Goal: Information Seeking & Learning: Understand process/instructions

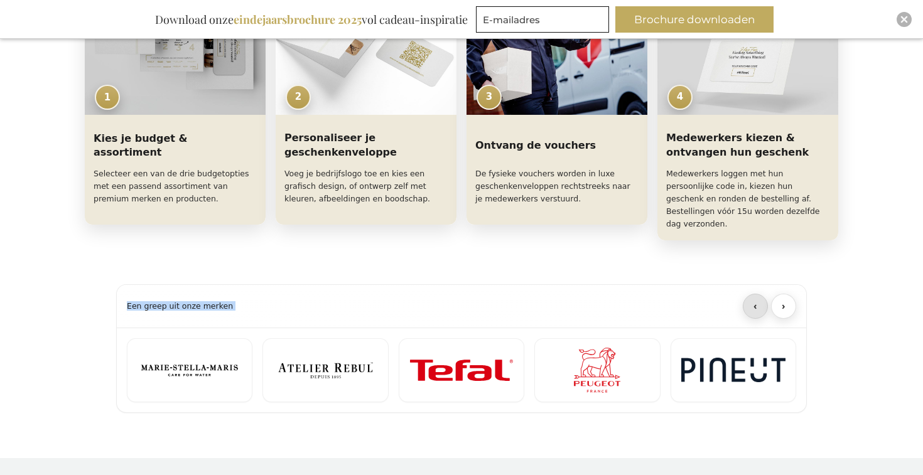
scroll to position [679, 0]
click at [789, 295] on button "›" at bounding box center [783, 305] width 25 height 25
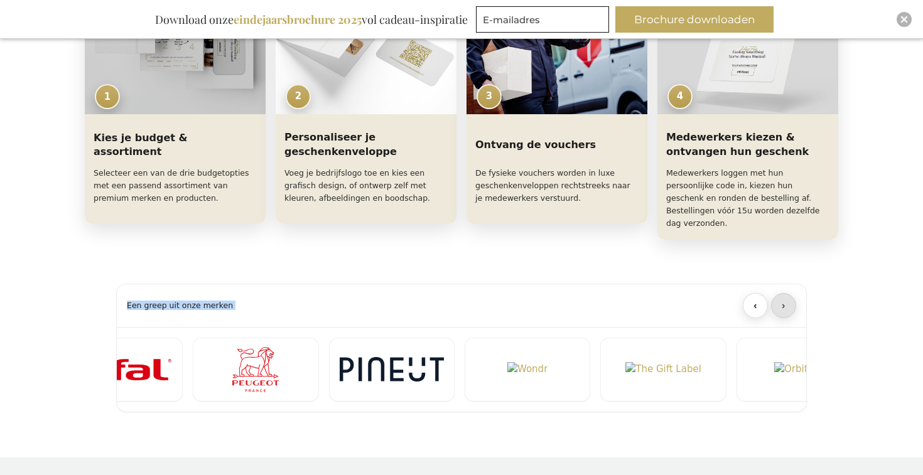
scroll to position [0, 408]
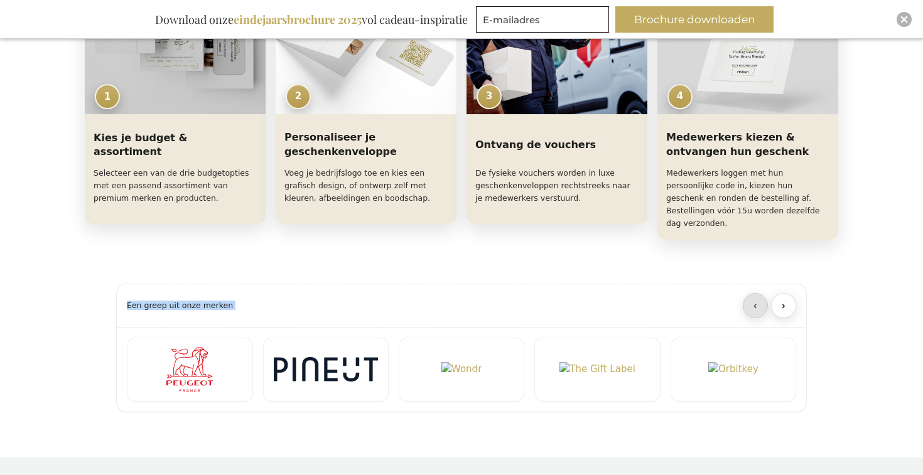
click at [754, 293] on button "‹" at bounding box center [755, 305] width 25 height 25
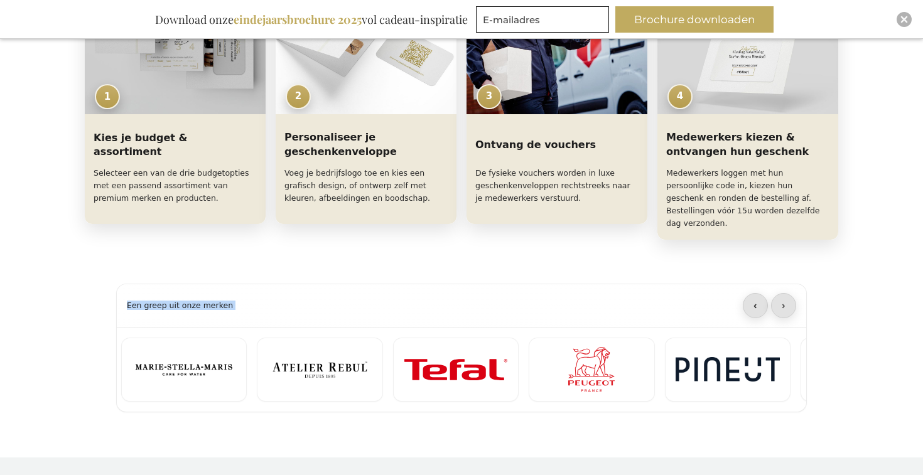
scroll to position [0, 0]
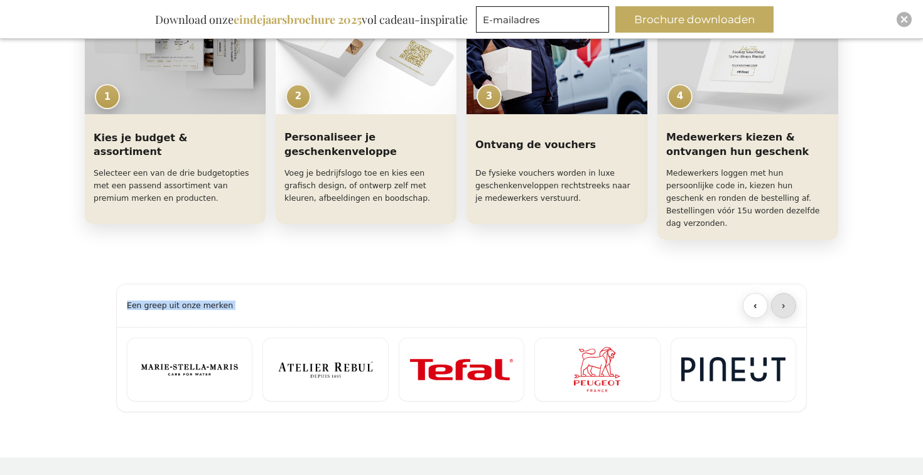
click at [784, 293] on button "›" at bounding box center [783, 305] width 25 height 25
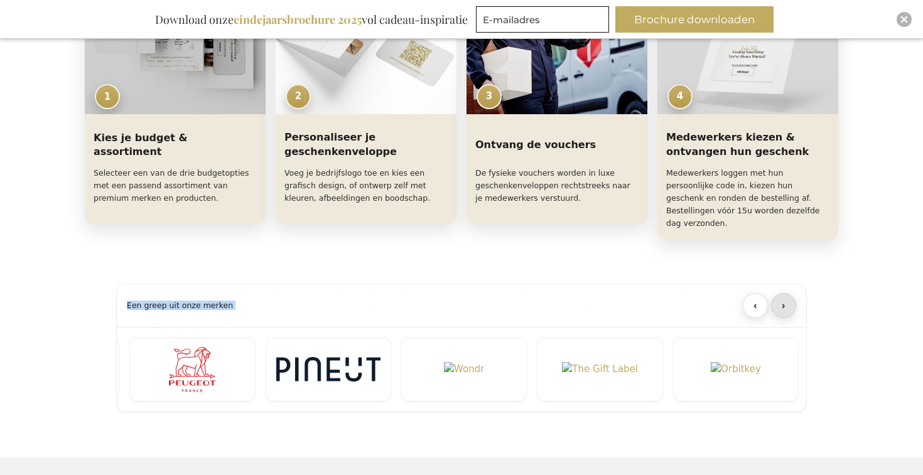
scroll to position [0, 408]
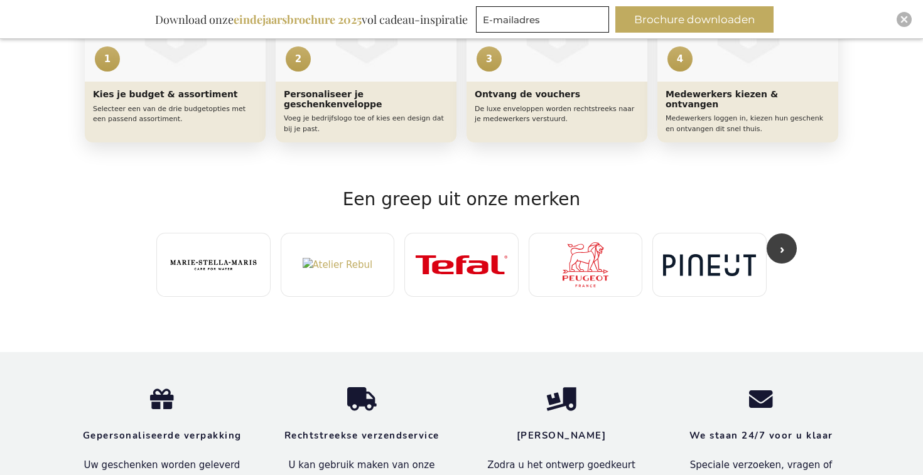
scroll to position [710, 0]
click at [783, 241] on button "›" at bounding box center [782, 248] width 30 height 30
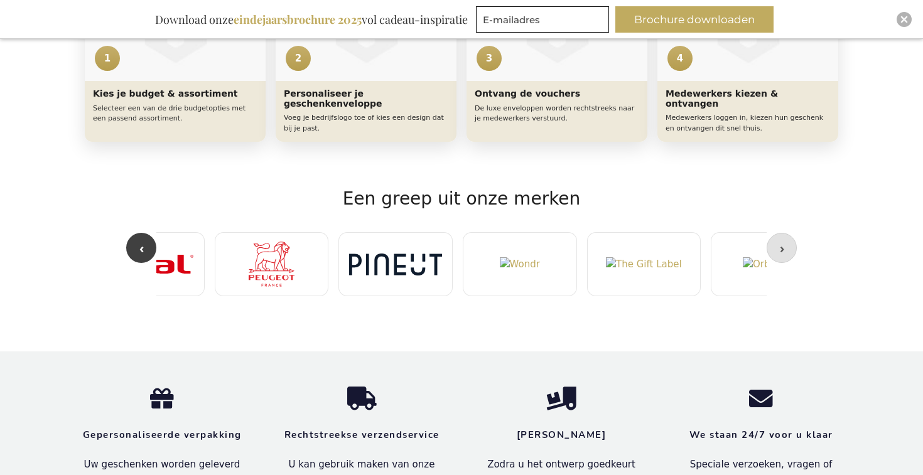
scroll to position [0, 372]
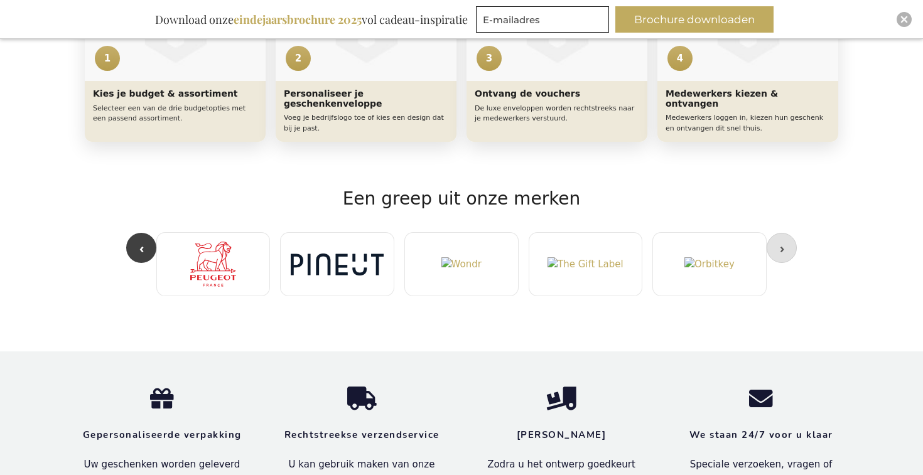
click at [783, 241] on button "›" at bounding box center [782, 248] width 30 height 30
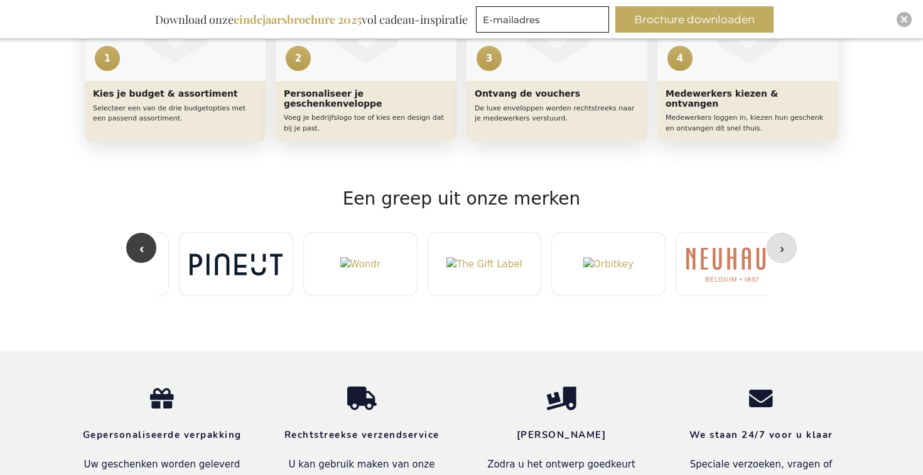
scroll to position [0, 496]
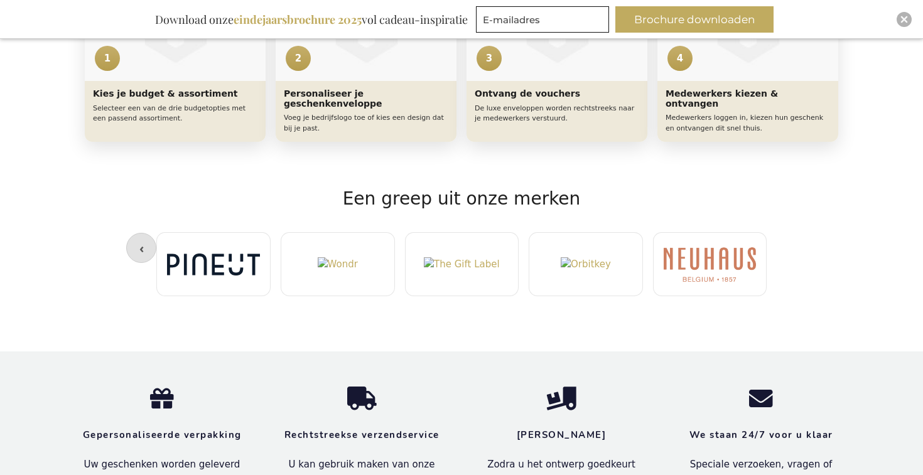
click at [137, 233] on button "‹" at bounding box center [141, 248] width 30 height 30
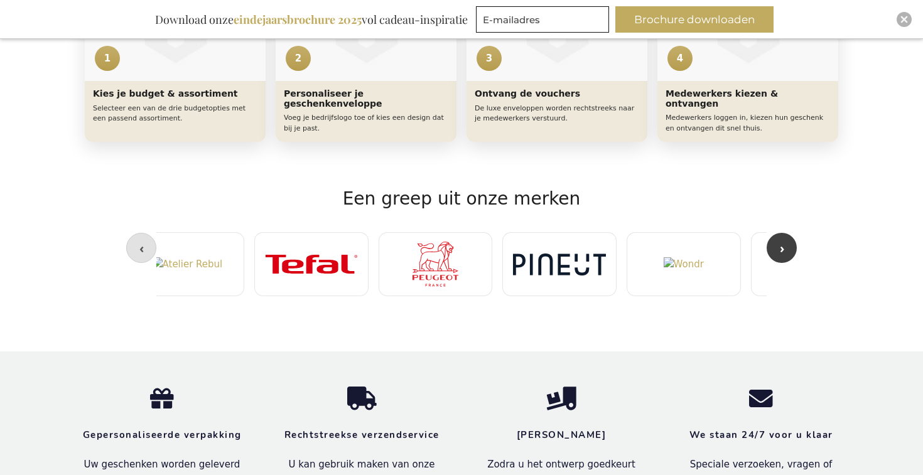
scroll to position [0, 124]
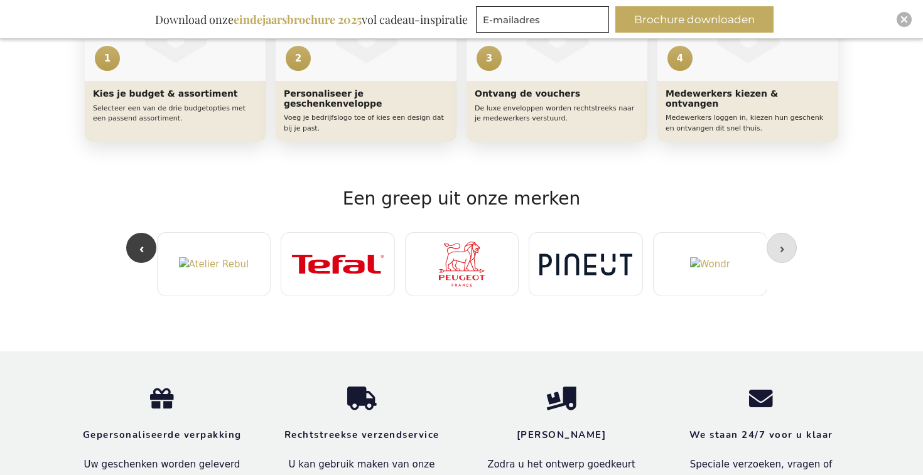
click at [783, 241] on button "›" at bounding box center [782, 248] width 30 height 30
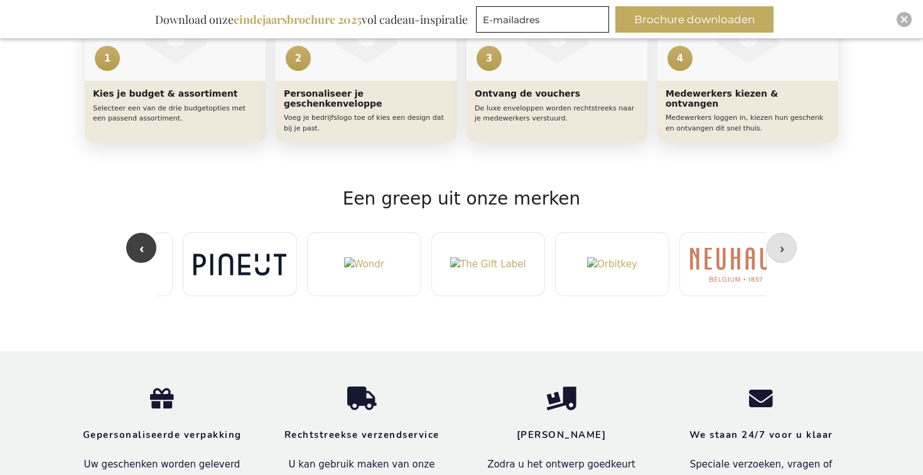
scroll to position [0, 496]
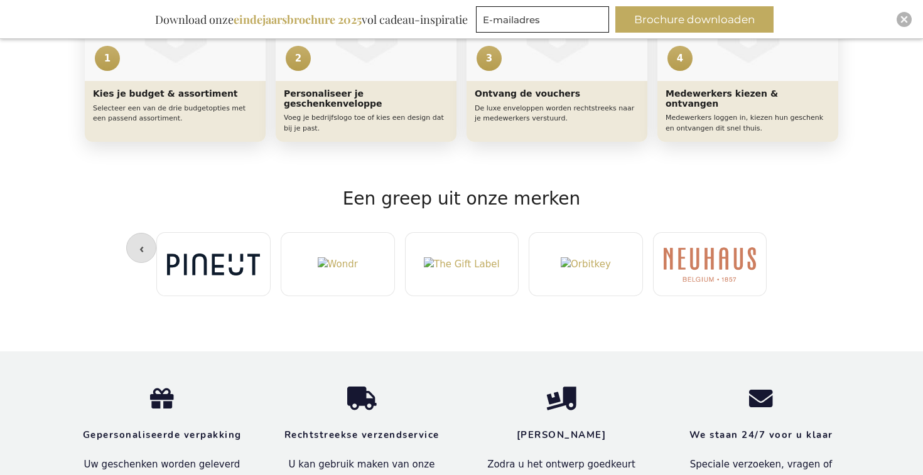
click at [139, 235] on button "‹" at bounding box center [141, 248] width 30 height 30
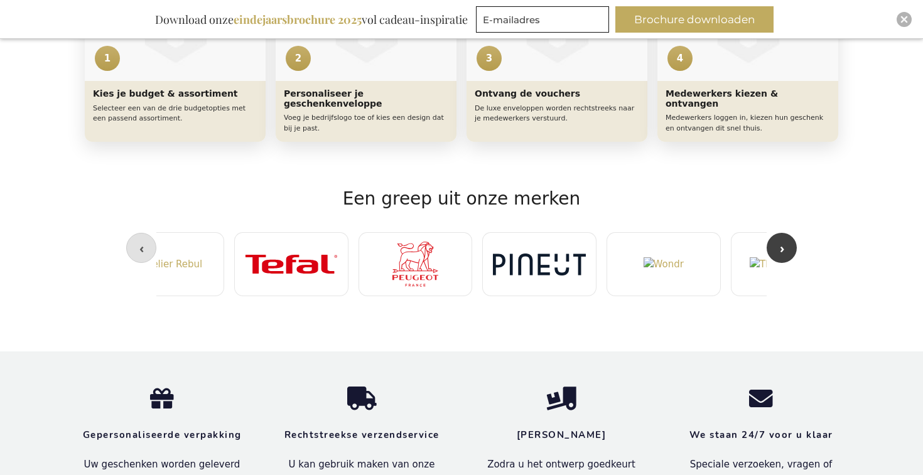
scroll to position [0, 124]
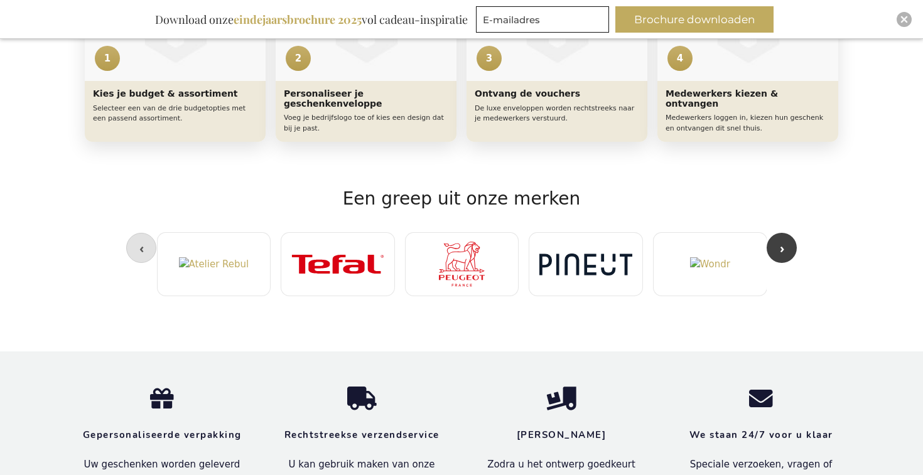
click at [139, 235] on button "‹" at bounding box center [141, 248] width 30 height 30
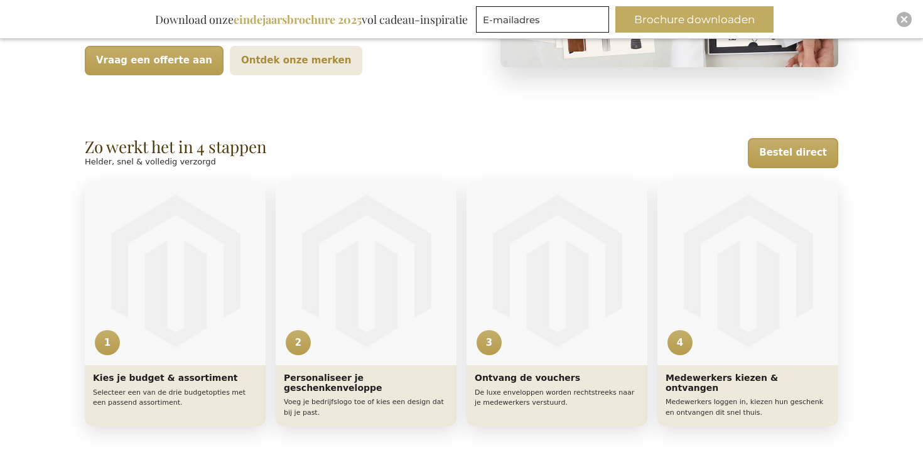
scroll to position [437, 0]
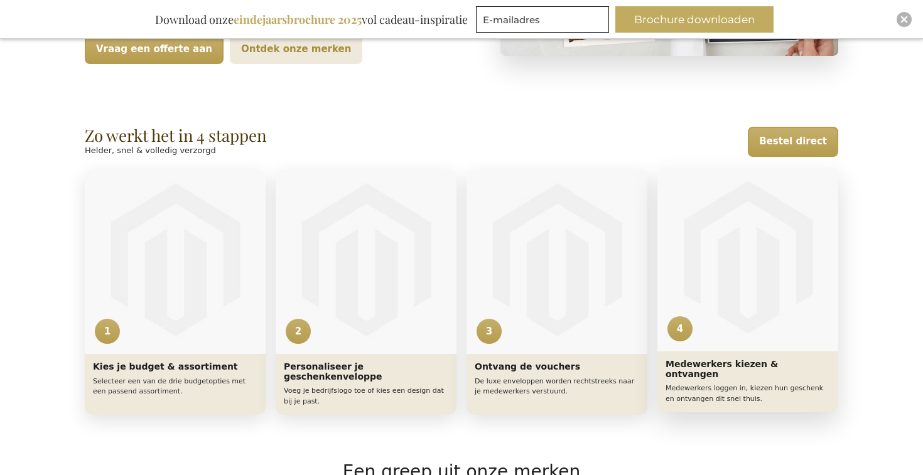
click at [712, 384] on p "Medewerkers loggen in, kiezen hun geschenk en ontvangen dit snel thuis." at bounding box center [748, 394] width 165 height 21
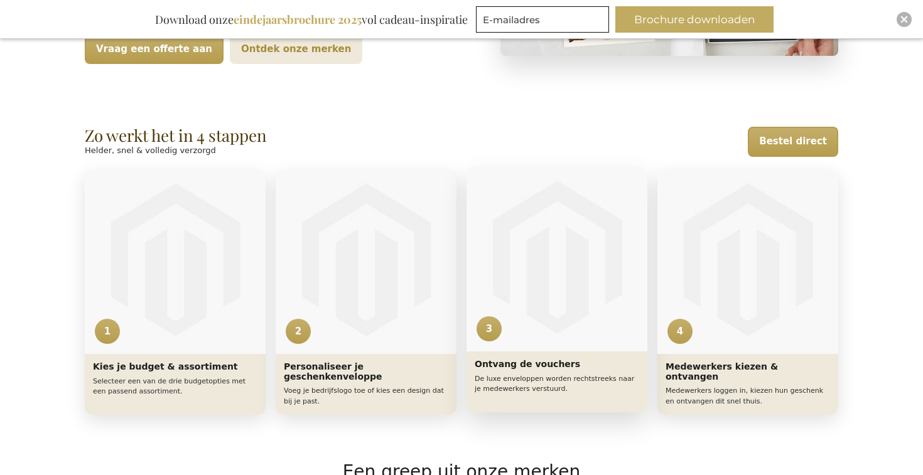
click at [529, 385] on p "De luxe enveloppen worden rechtstreeks naar je medewerkers verstuurd." at bounding box center [557, 384] width 165 height 21
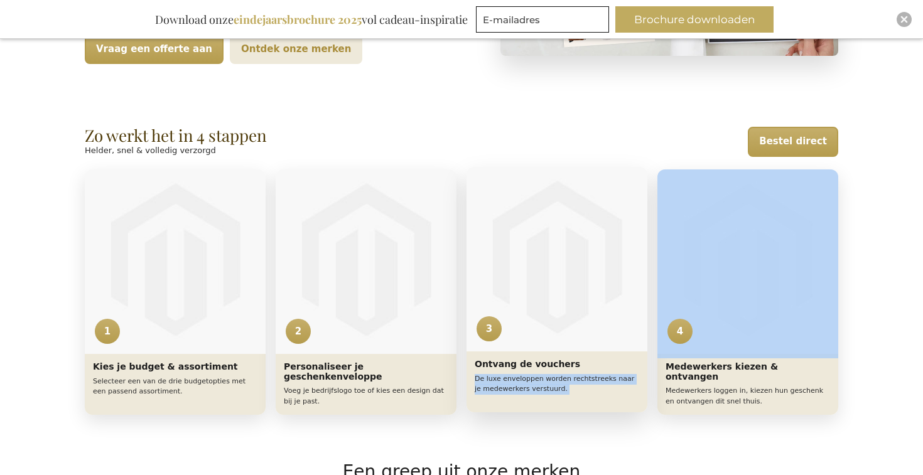
click at [529, 385] on p "De luxe enveloppen worden rechtstreeks naar je medewerkers verstuurd." at bounding box center [557, 384] width 165 height 21
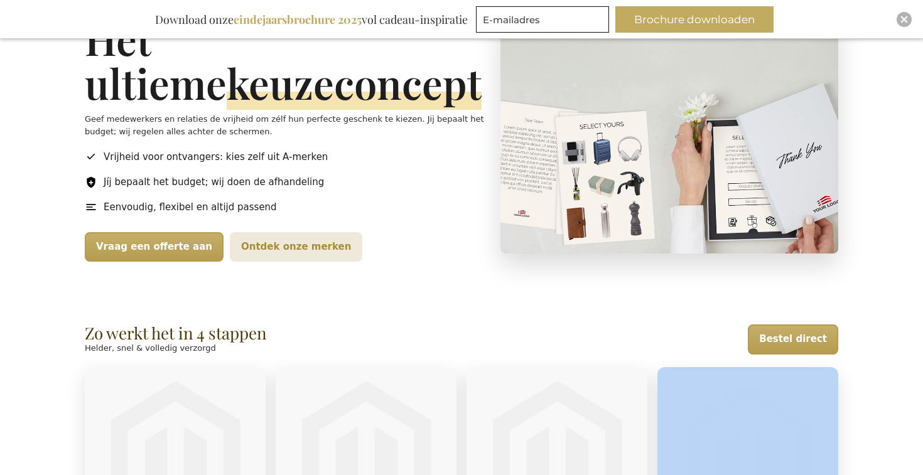
scroll to position [193, 0]
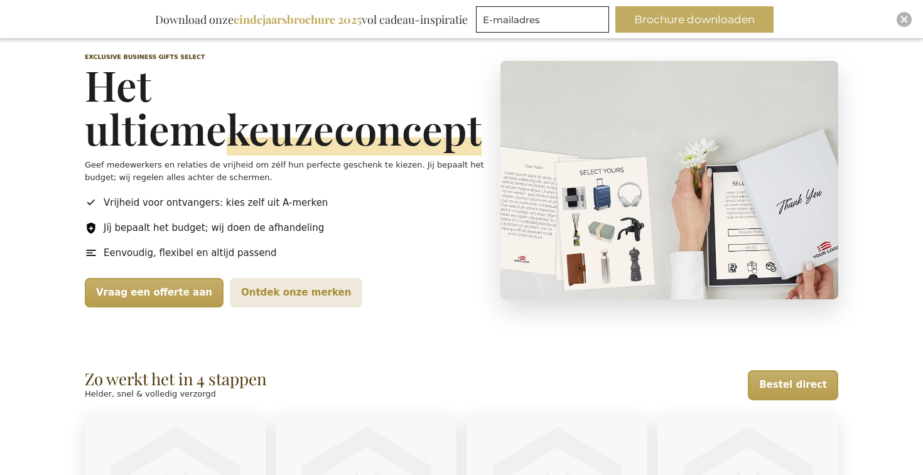
click at [203, 381] on h2 "Zo werkt het in 4 stappen" at bounding box center [176, 380] width 182 height 18
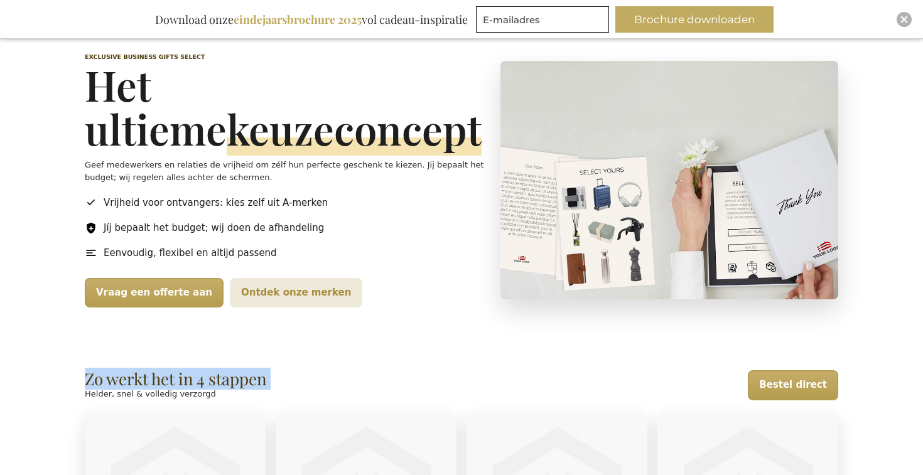
click at [203, 381] on h2 "Zo werkt het in 4 stappen" at bounding box center [176, 380] width 182 height 18
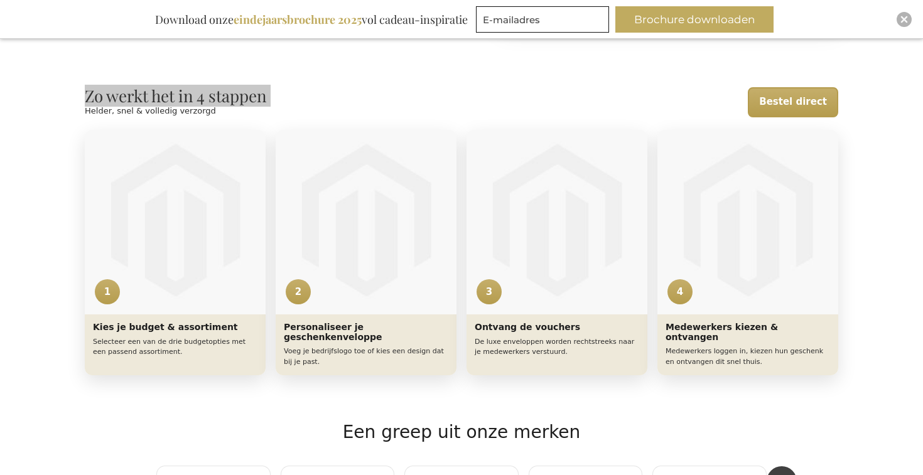
scroll to position [489, 0]
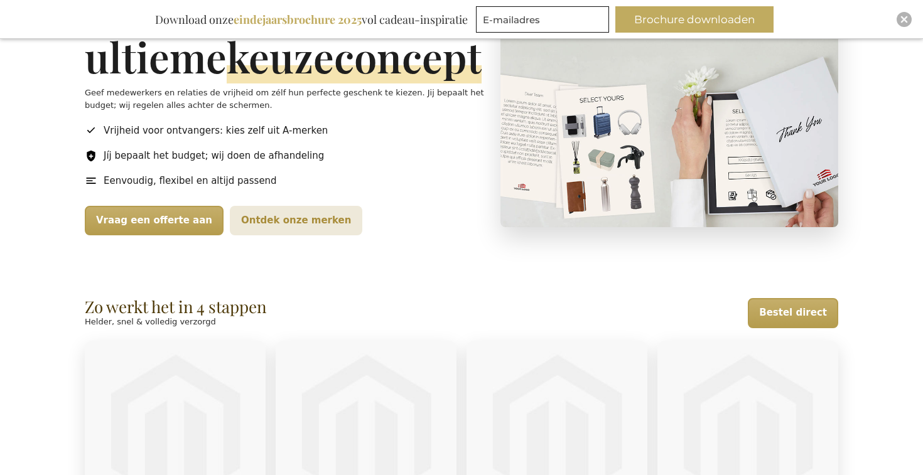
scroll to position [428, 0]
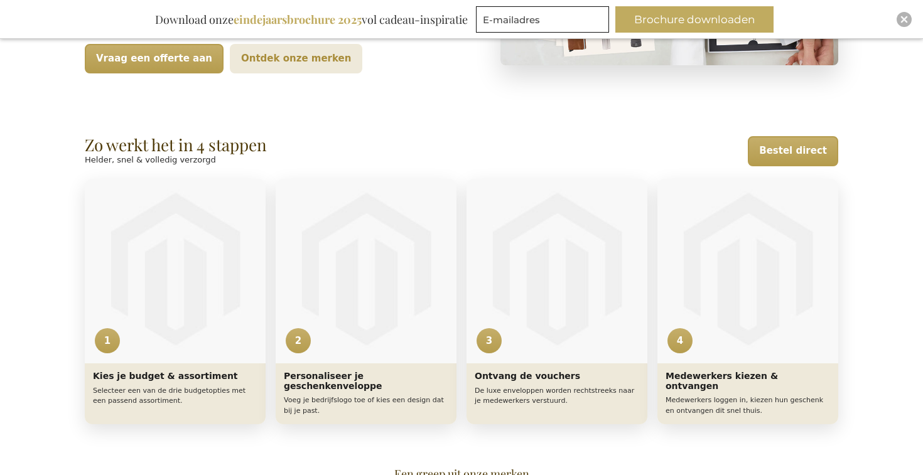
click at [153, 141] on h2 "Zo werkt het in 4 stappen" at bounding box center [176, 145] width 182 height 18
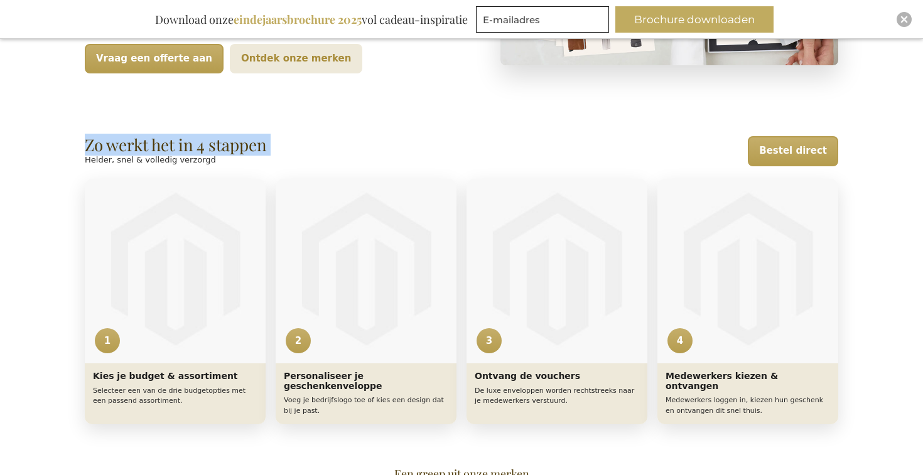
click at [153, 141] on h2 "Zo werkt het in 4 stappen" at bounding box center [176, 145] width 182 height 18
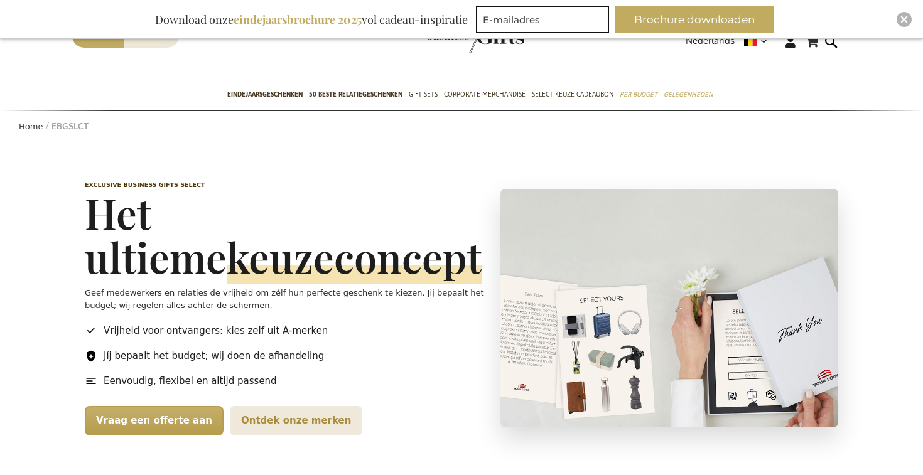
scroll to position [62, 0]
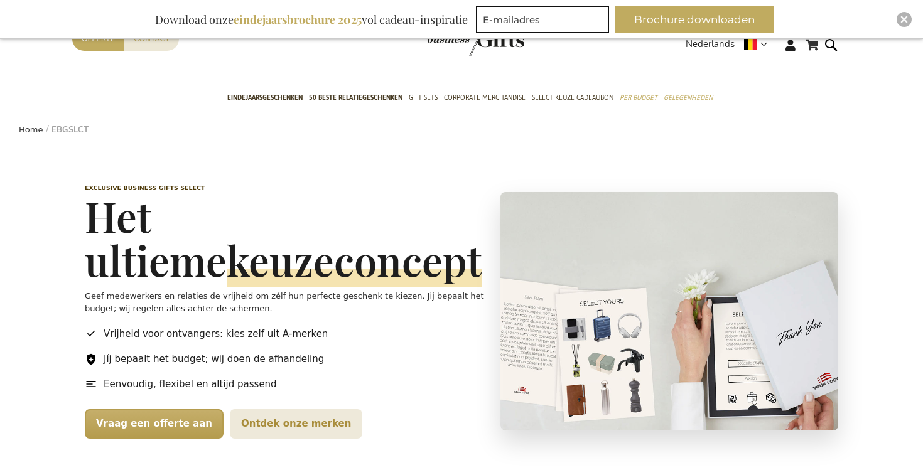
click at [189, 216] on h1 "Het ultieme keuzeconcept" at bounding box center [288, 238] width 406 height 88
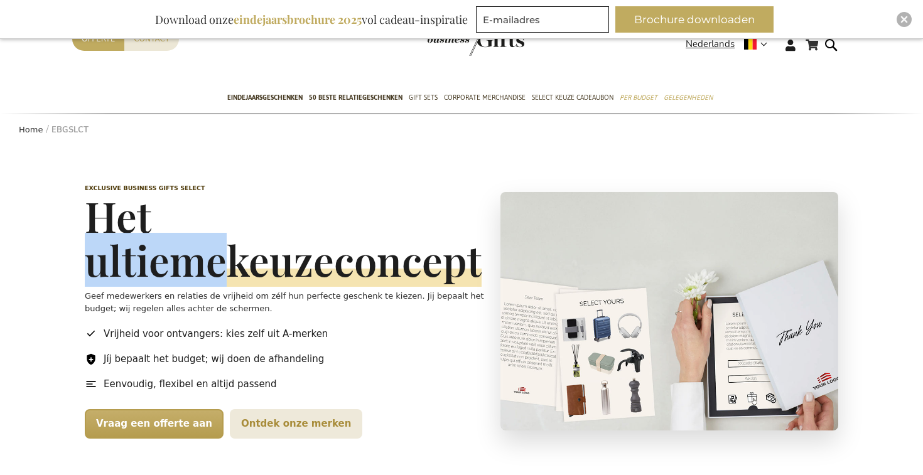
click at [189, 216] on h1 "Het ultieme keuzeconcept" at bounding box center [288, 238] width 406 height 88
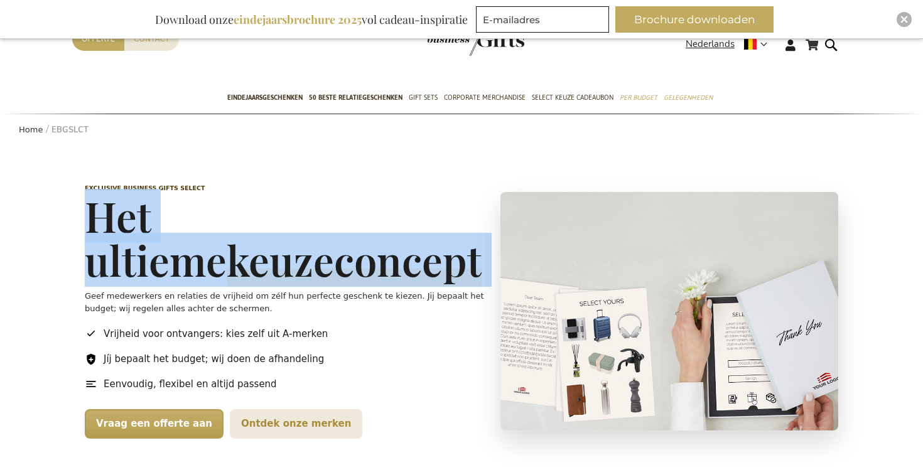
click at [189, 216] on h1 "Het ultieme keuzeconcept" at bounding box center [288, 238] width 406 height 88
click at [184, 218] on h1 "Het ultieme keuzeconcept" at bounding box center [288, 238] width 406 height 88
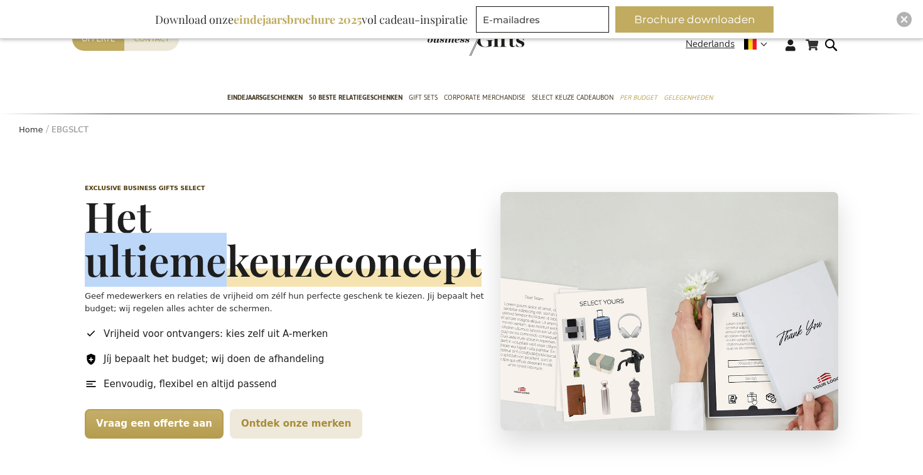
click at [184, 218] on h1 "Het ultieme keuzeconcept" at bounding box center [288, 238] width 406 height 88
click at [220, 220] on h1 "Het ultieme keuzeconcept" at bounding box center [288, 238] width 406 height 88
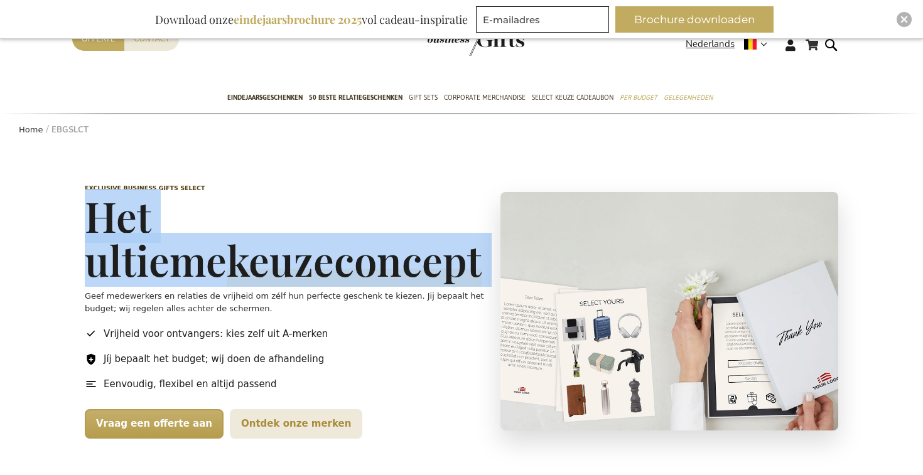
click at [220, 220] on h1 "Het ultieme keuzeconcept" at bounding box center [288, 238] width 406 height 88
click at [256, 220] on h1 "Het ultieme keuzeconcept" at bounding box center [288, 238] width 406 height 88
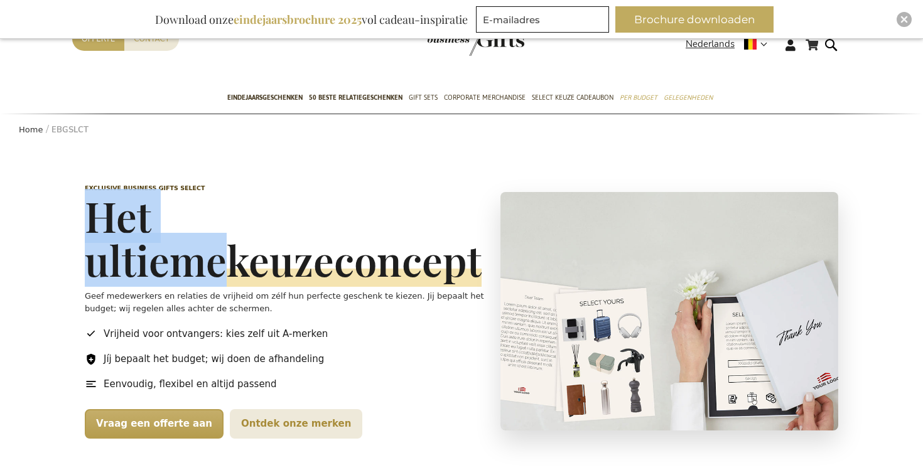
drag, startPoint x: 283, startPoint y: 224, endPoint x: 95, endPoint y: 220, distance: 187.2
click at [95, 220] on h1 "Het ultieme keuzeconcept" at bounding box center [288, 238] width 406 height 88
copy h1 "Het ultieme"
click at [203, 216] on h1 "Het ultieme keuzeconcept" at bounding box center [288, 238] width 406 height 88
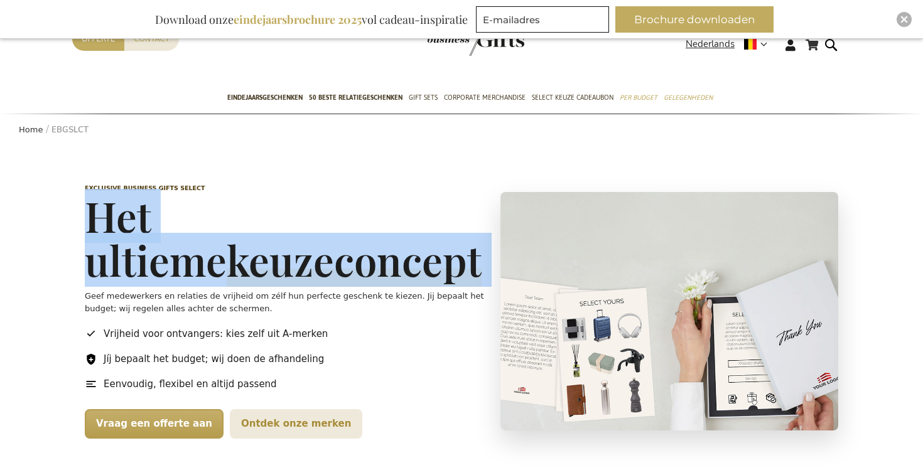
click at [203, 216] on h1 "Het ultieme keuzeconcept" at bounding box center [288, 238] width 406 height 88
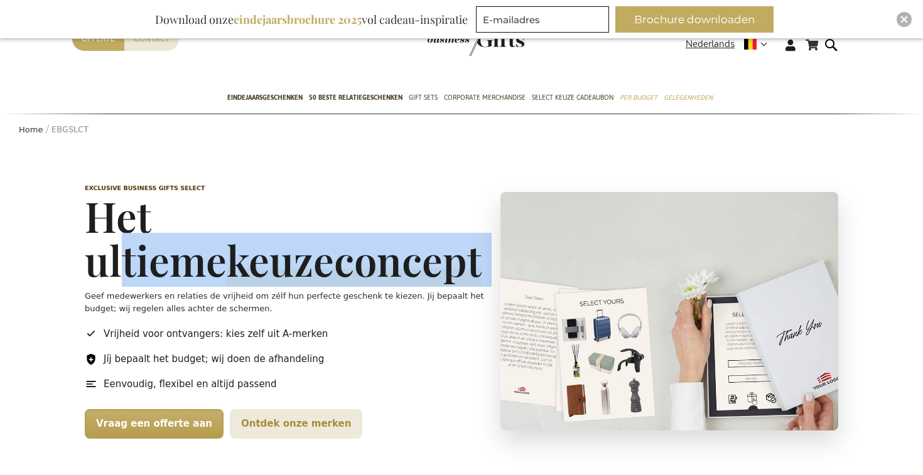
drag, startPoint x: 202, startPoint y: 217, endPoint x: 263, endPoint y: 224, distance: 60.7
click at [202, 217] on h1 "Het ultieme keuzeconcept" at bounding box center [288, 238] width 406 height 88
click at [311, 222] on h1 "Het ultieme keuzeconcept" at bounding box center [288, 238] width 406 height 88
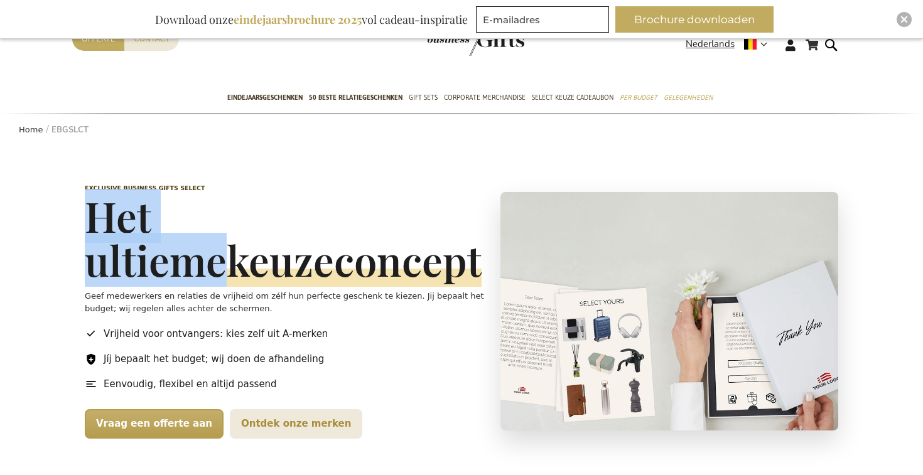
drag, startPoint x: 297, startPoint y: 221, endPoint x: 78, endPoint y: 215, distance: 219.3
click at [78, 215] on header "Exclusive Business Gifts Select Het ultieme keuzeconcept Geef medewerkers en re…" at bounding box center [461, 312] width 779 height 318
copy h1 "Het ultieme"
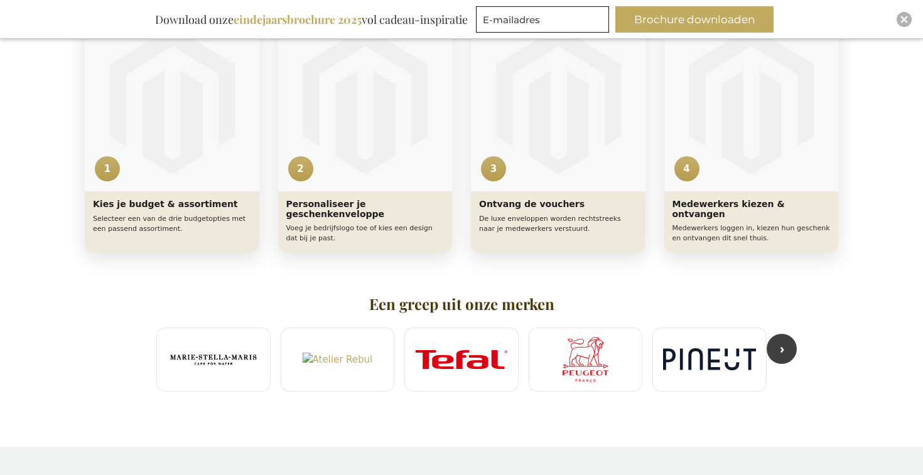
scroll to position [594, 0]
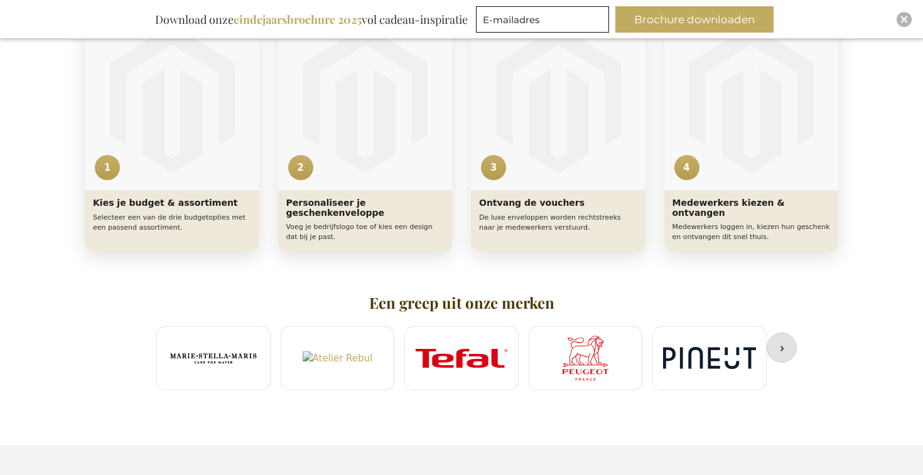
click at [781, 349] on button "›" at bounding box center [782, 348] width 30 height 30
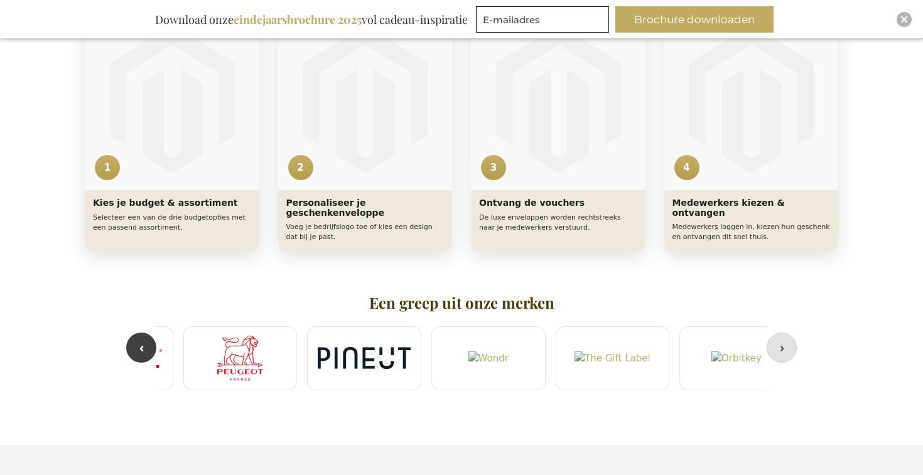
scroll to position [0, 372]
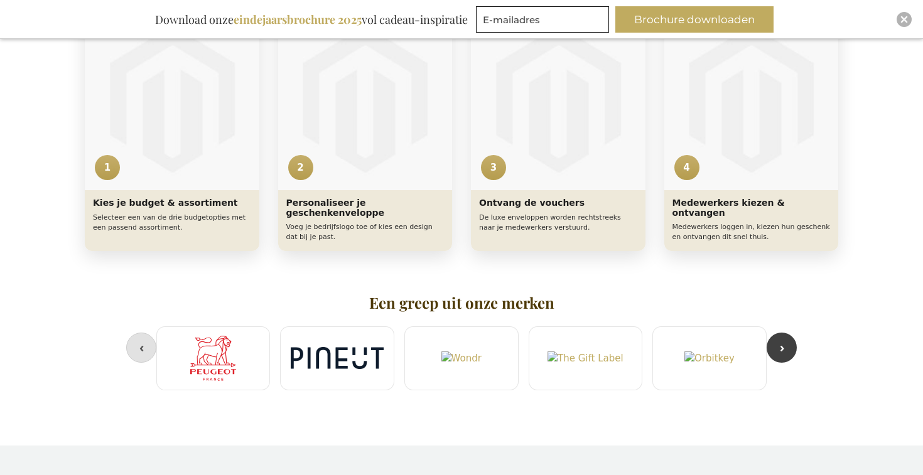
click at [139, 345] on button "‹" at bounding box center [141, 348] width 30 height 30
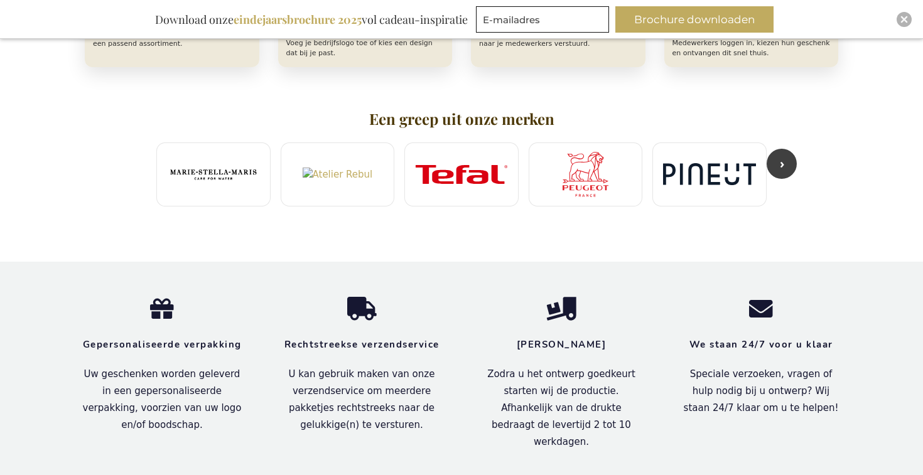
scroll to position [779, 0]
click at [786, 158] on button "›" at bounding box center [782, 163] width 30 height 30
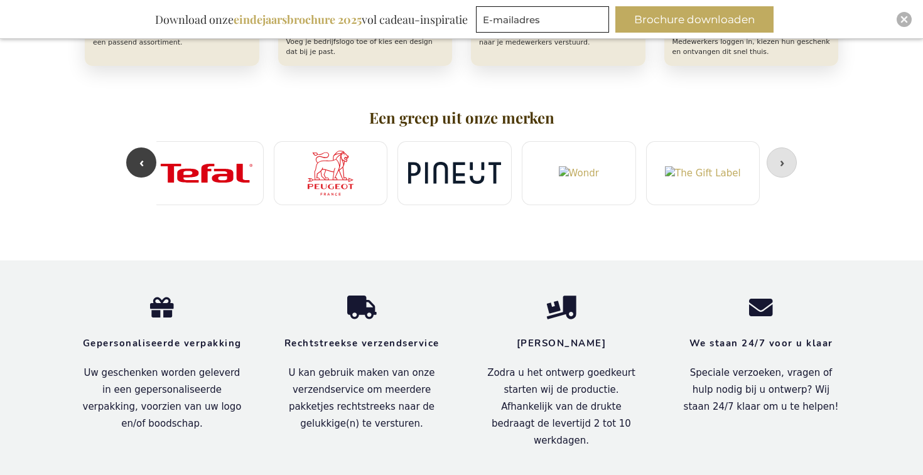
scroll to position [0, 372]
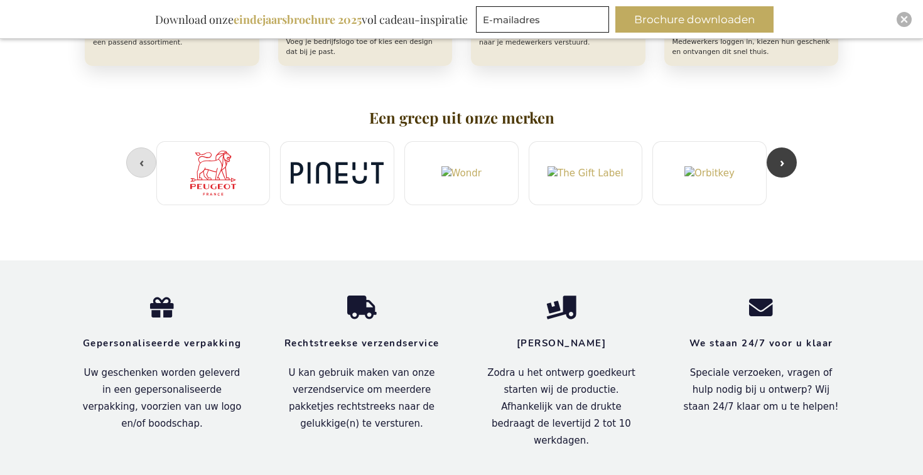
click at [136, 163] on button "‹" at bounding box center [141, 163] width 30 height 30
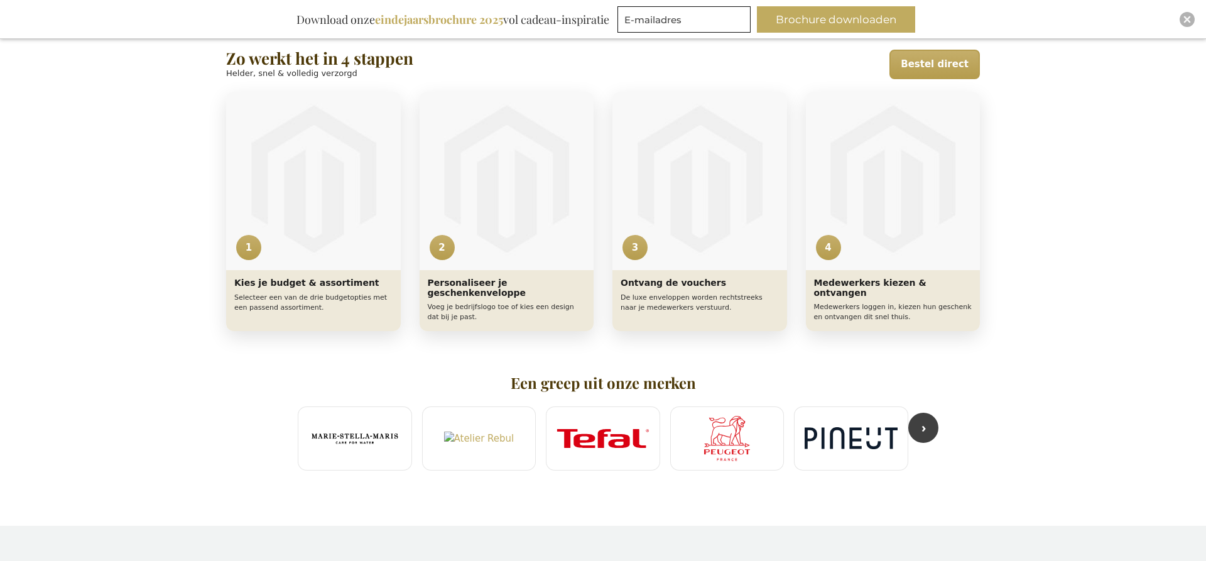
scroll to position [518, 0]
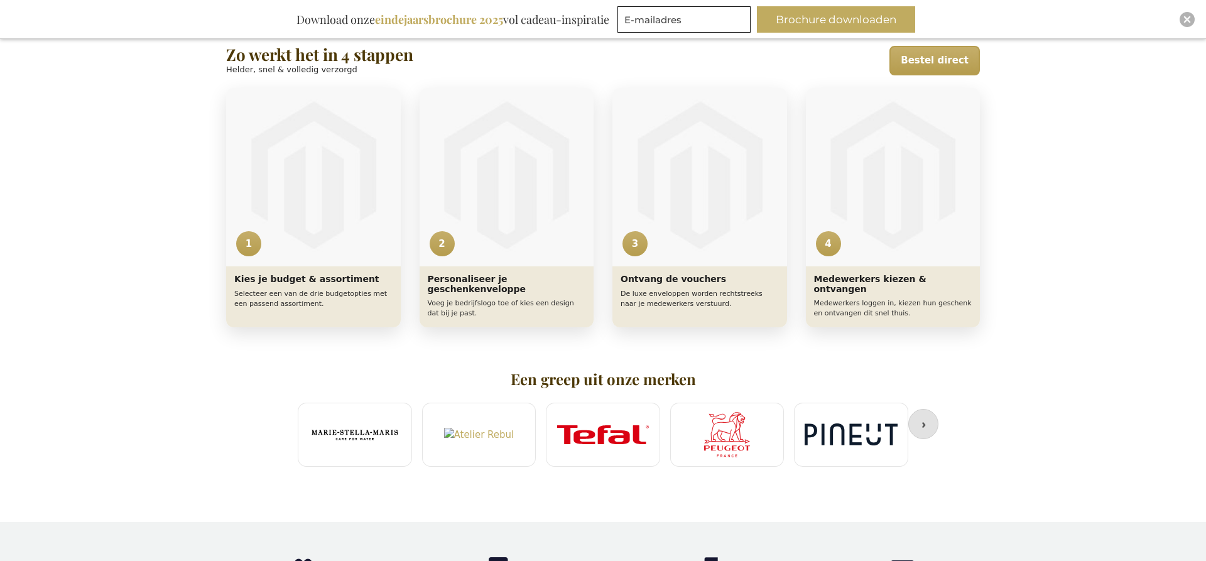
click at [922, 420] on button "›" at bounding box center [923, 424] width 30 height 30
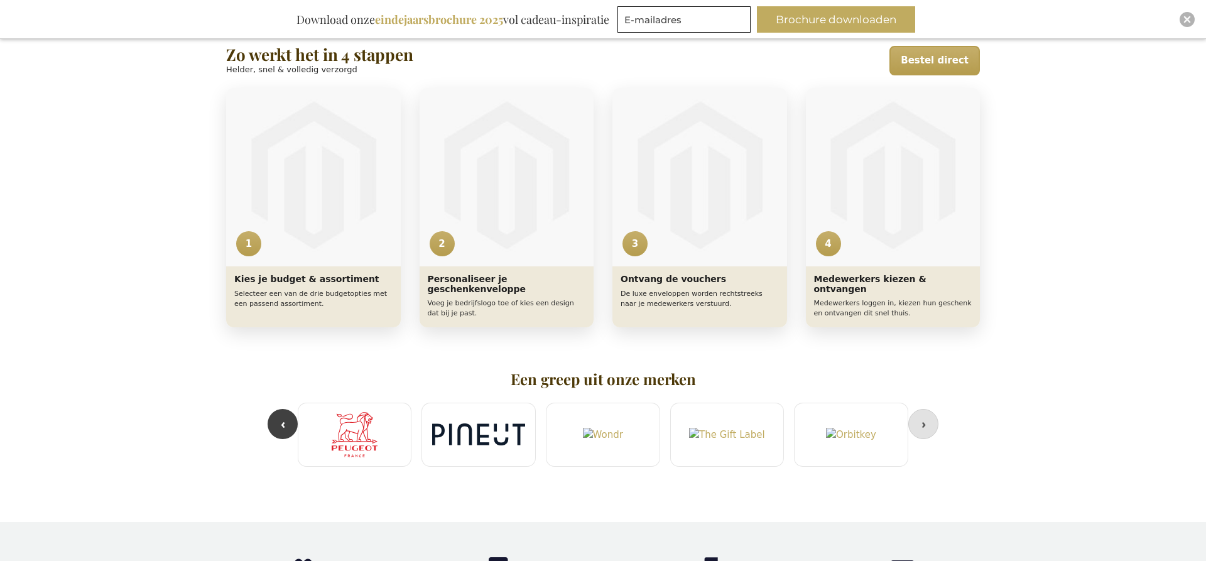
click at [922, 420] on button "›" at bounding box center [923, 424] width 30 height 30
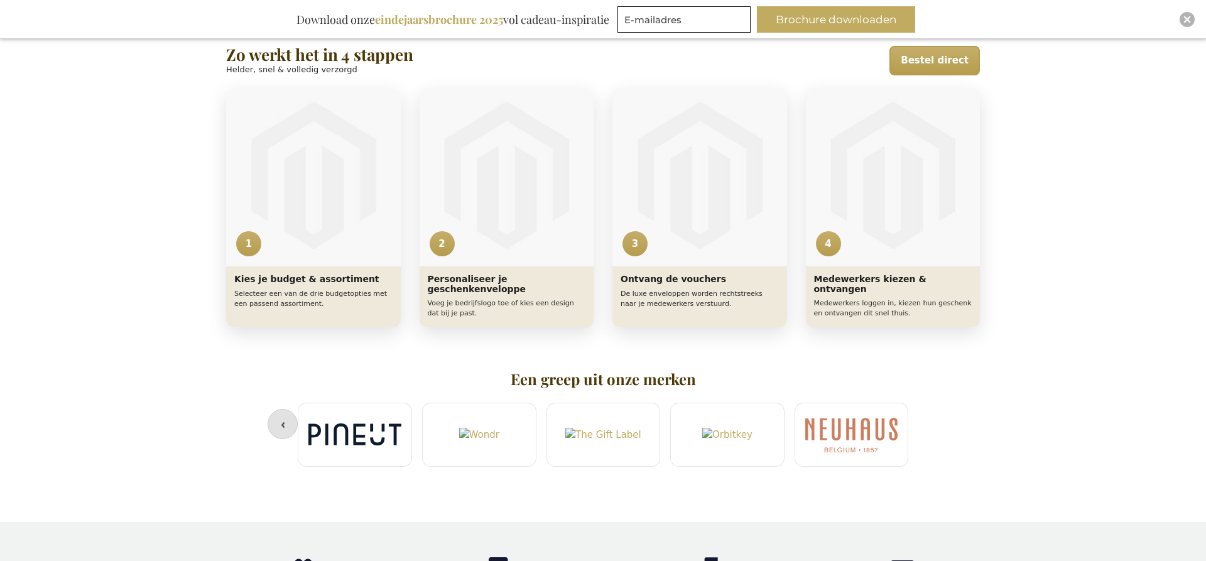
click at [294, 424] on button "‹" at bounding box center [283, 424] width 30 height 30
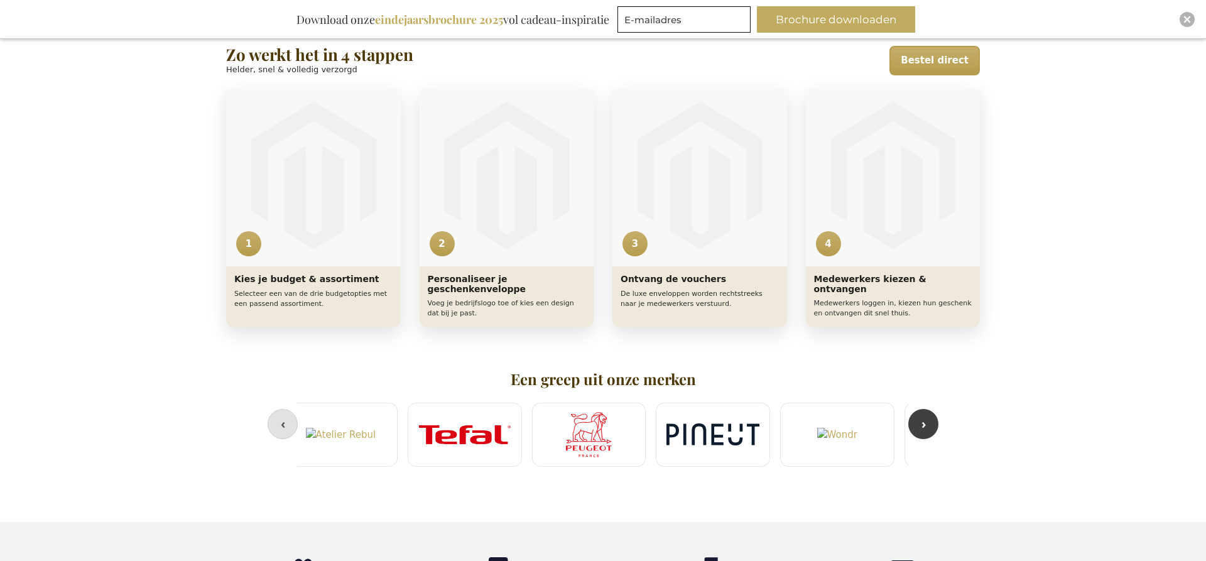
scroll to position [0, 124]
click at [294, 424] on button "‹" at bounding box center [283, 424] width 30 height 30
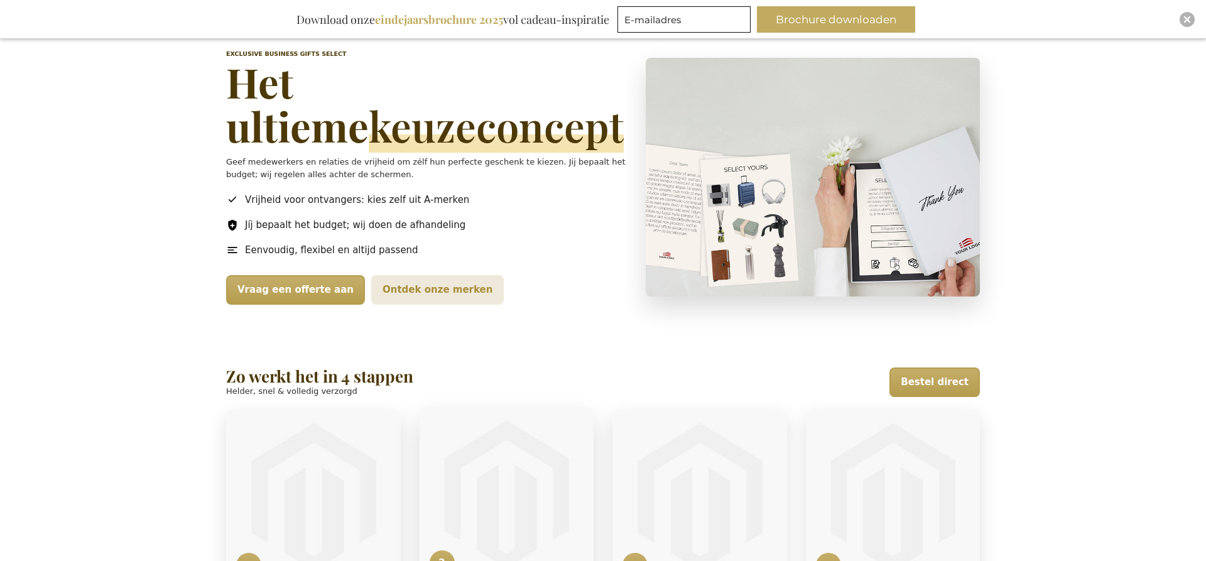
scroll to position [0, 0]
